Goal: Task Accomplishment & Management: Manage account settings

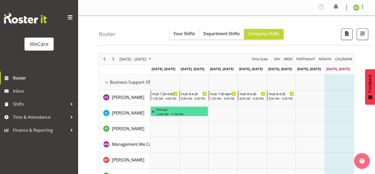
scroll to position [29, 0]
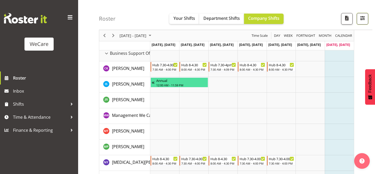
click at [367, 20] on button "button" at bounding box center [362, 18] width 11 height 11
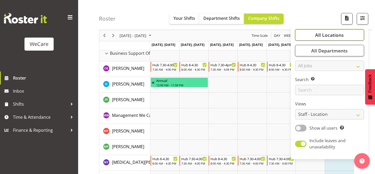
click at [335, 36] on span "All Locations" at bounding box center [329, 35] width 29 height 6
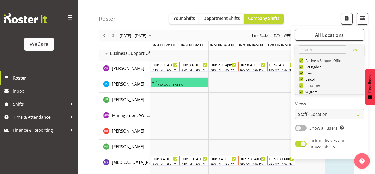
click at [302, 60] on span at bounding box center [301, 60] width 4 height 4
click at [302, 60] on input "Business Support Office" at bounding box center [300, 60] width 3 height 3
checkbox input "false"
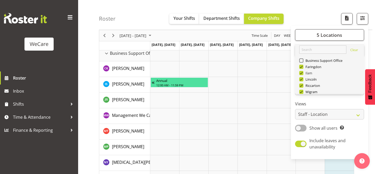
click at [302, 74] on span at bounding box center [301, 73] width 4 height 4
click at [302, 74] on input "Ilam" at bounding box center [300, 72] width 3 height 3
checkbox input "false"
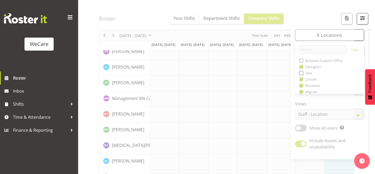
scroll to position [46, 0]
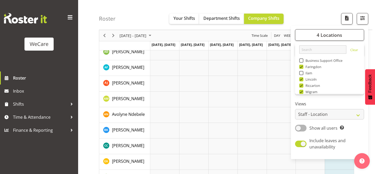
click at [302, 80] on span at bounding box center [301, 79] width 4 height 4
click at [302, 80] on input "Lincoln" at bounding box center [300, 79] width 3 height 3
checkbox input "false"
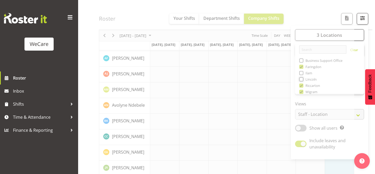
scroll to position [56, 0]
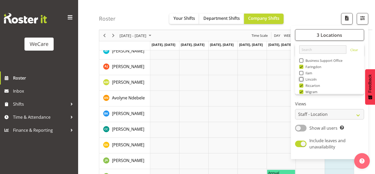
scroll to position [62, 0]
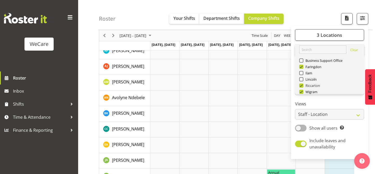
click at [311, 86] on span "Riccarton" at bounding box center [311, 85] width 17 height 4
click at [303, 86] on input "Riccarton" at bounding box center [300, 85] width 3 height 3
checkbox input "false"
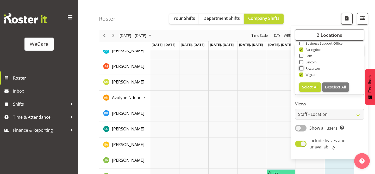
scroll to position [18, 0]
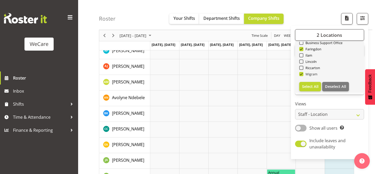
click at [304, 75] on span "Wigram" at bounding box center [310, 74] width 14 height 4
click at [303, 75] on input "Wigram" at bounding box center [300, 73] width 3 height 3
checkbox input "false"
click at [303, 61] on span at bounding box center [301, 61] width 4 height 4
click at [303, 61] on input "Lincoln" at bounding box center [300, 61] width 3 height 3
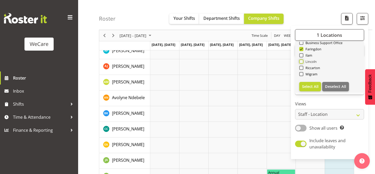
checkbox input "true"
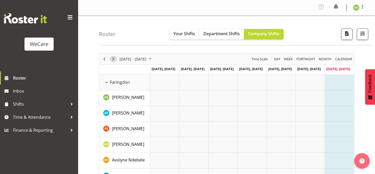
click at [114, 60] on span "Next" at bounding box center [113, 59] width 6 height 7
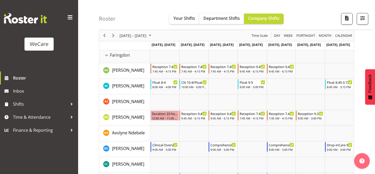
scroll to position [28, 0]
